Goal: Task Accomplishment & Management: Manage account settings

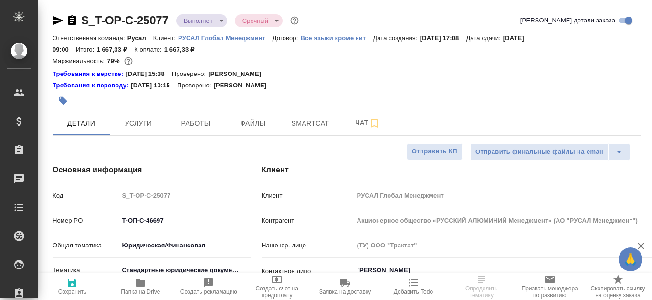
select select "RU"
type input "[PERSON_NAME]"
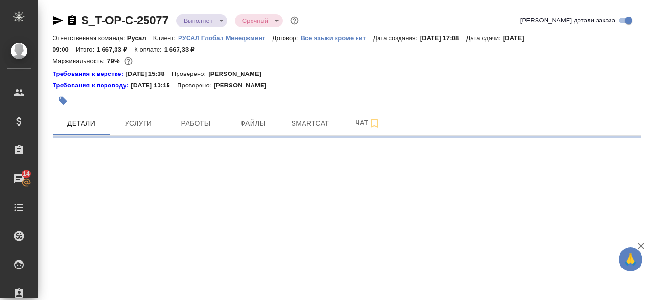
select select "RU"
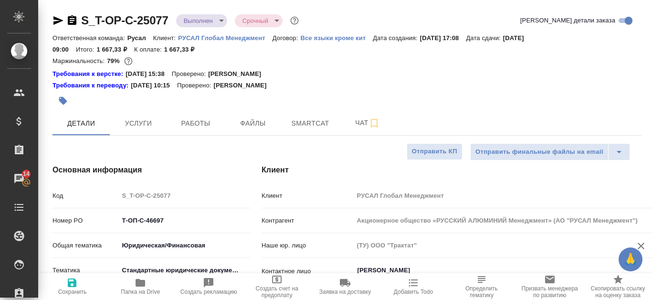
type textarea "x"
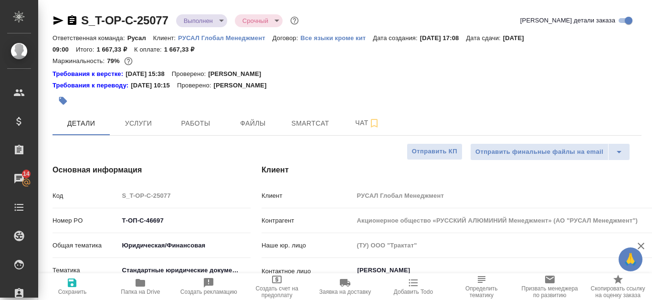
type textarea "x"
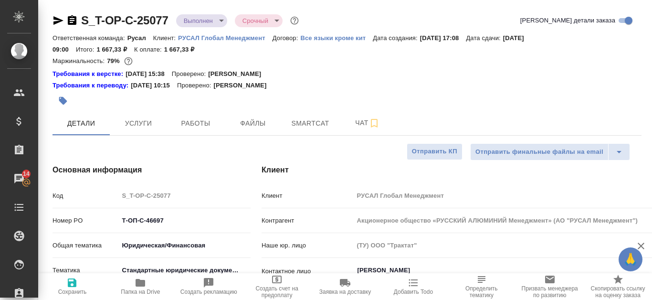
type textarea "x"
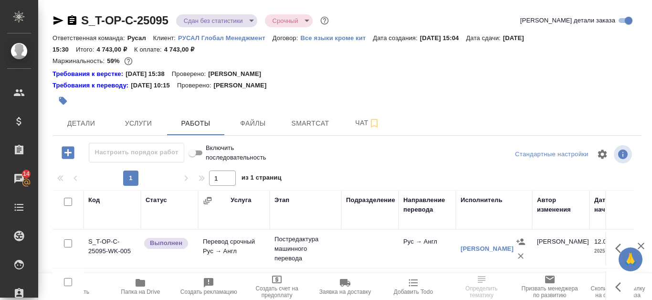
scroll to position [48, 0]
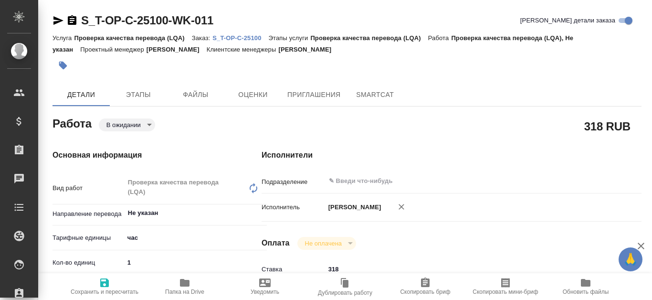
type textarea "x"
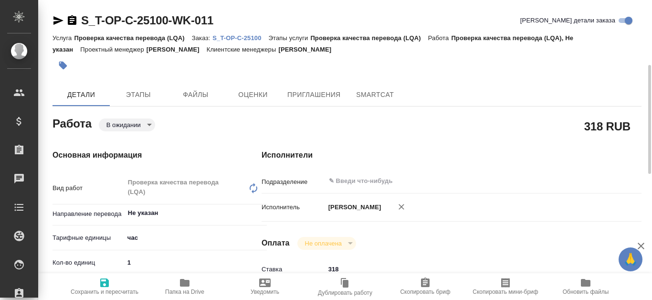
type textarea "x"
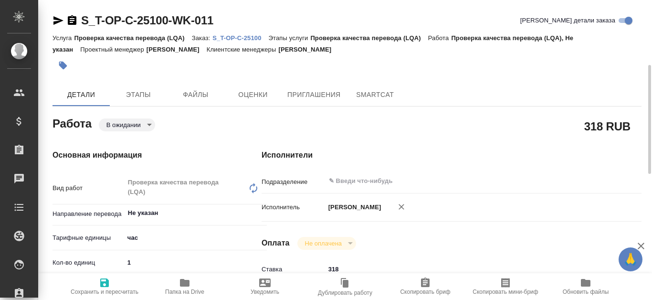
scroll to position [48, 0]
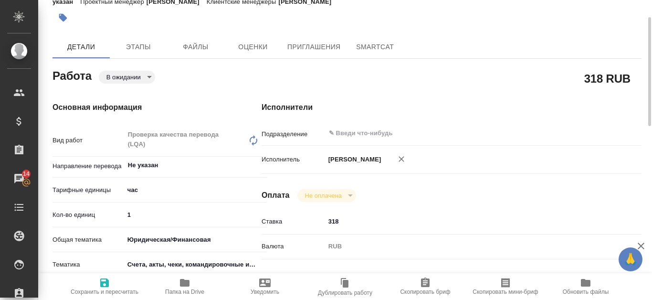
type textarea "x"
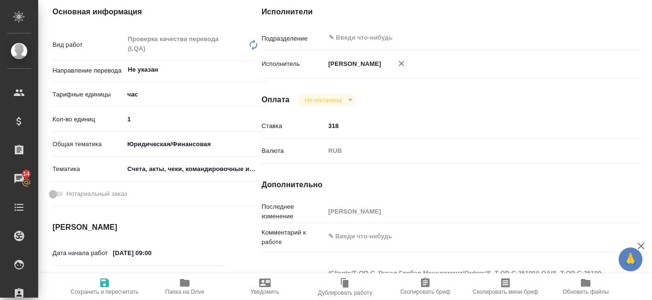
scroll to position [0, 0]
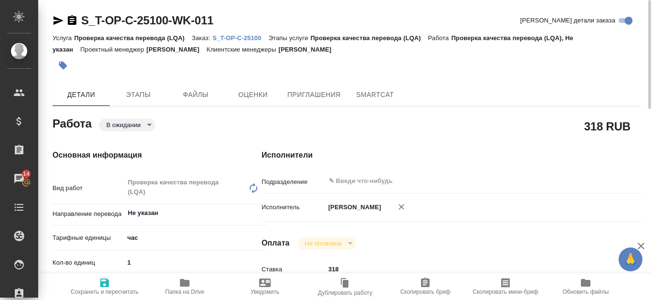
click at [253, 38] on p "S_T-OP-C-25100" at bounding box center [241, 37] width 56 height 7
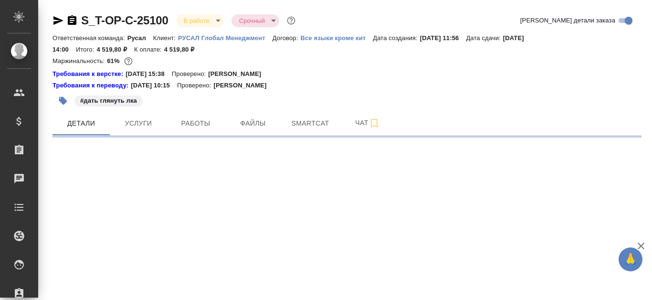
select select "RU"
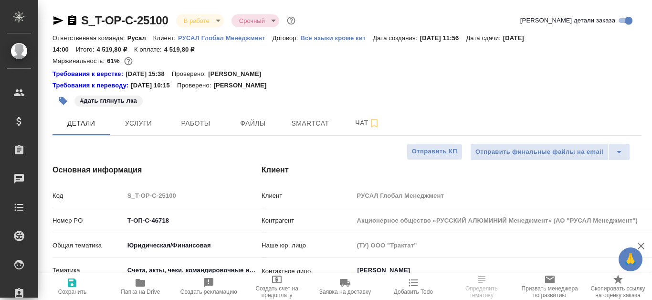
type textarea "x"
click at [315, 123] on span "Smartcat" at bounding box center [311, 123] width 46 height 12
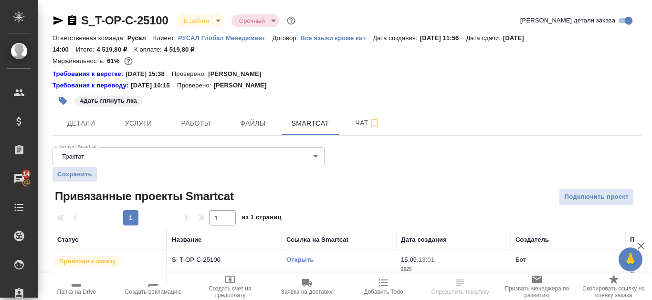
click at [300, 258] on link "Открыть" at bounding box center [300, 259] width 27 height 7
